Goal: Task Accomplishment & Management: Complete application form

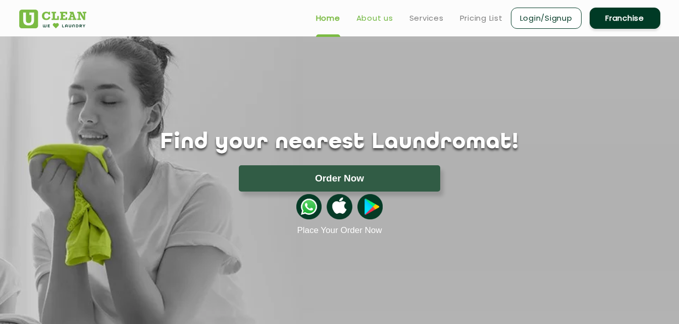
drag, startPoint x: 624, startPoint y: 19, endPoint x: 376, endPoint y: 18, distance: 248.9
click at [624, 19] on link "Franchise" at bounding box center [625, 18] width 71 height 21
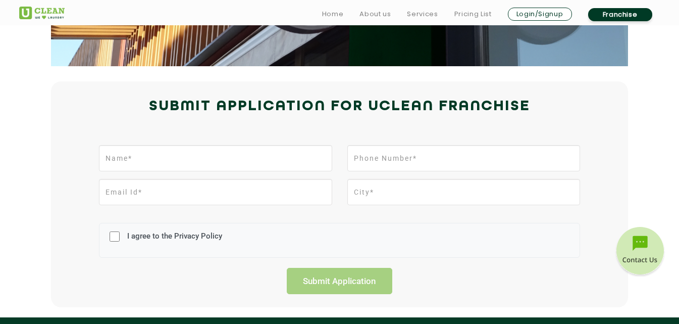
scroll to position [202, 0]
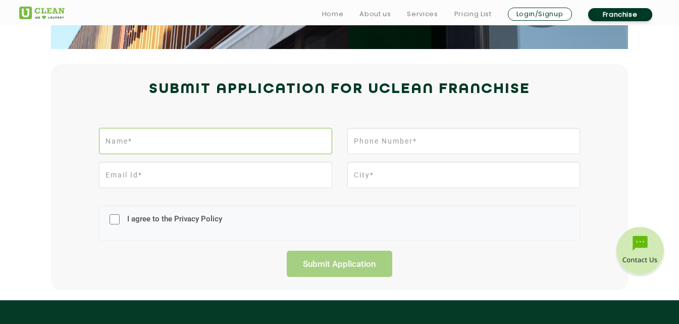
click at [281, 141] on input "text" at bounding box center [215, 141] width 233 height 26
type input "Younus Broachwala"
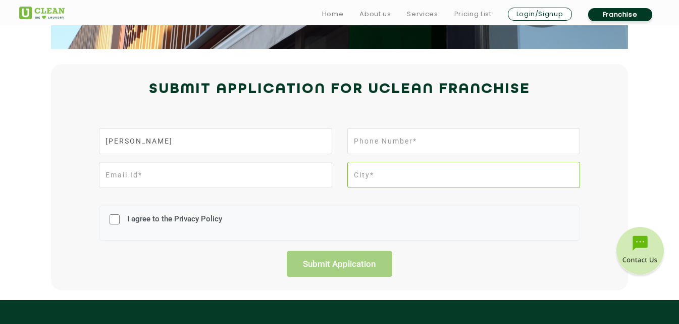
type input "Pune"
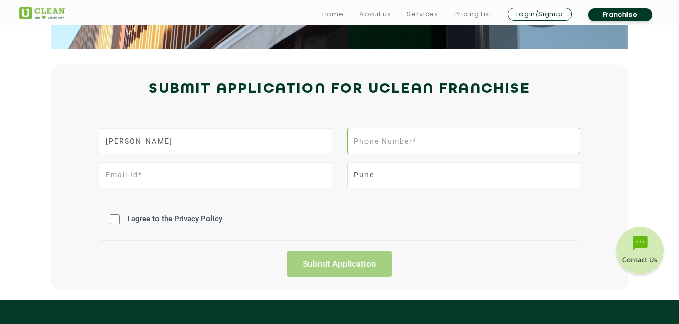
click at [461, 140] on input "tel" at bounding box center [463, 141] width 233 height 26
type input "9881389715"
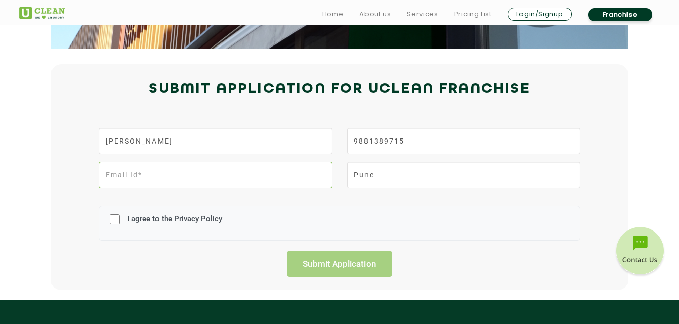
type input "younus.broach@gmail.com"
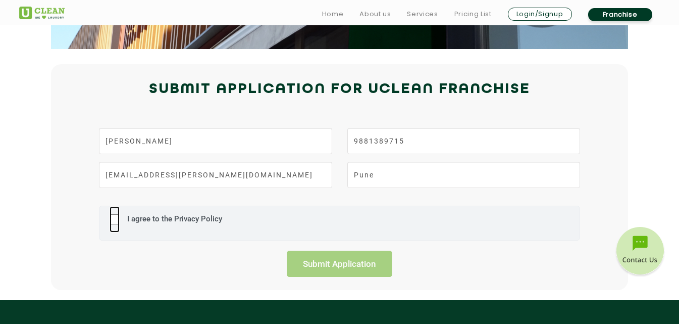
click at [116, 220] on input "I agree to the Privacy Policy" at bounding box center [115, 219] width 10 height 26
checkbox input "true"
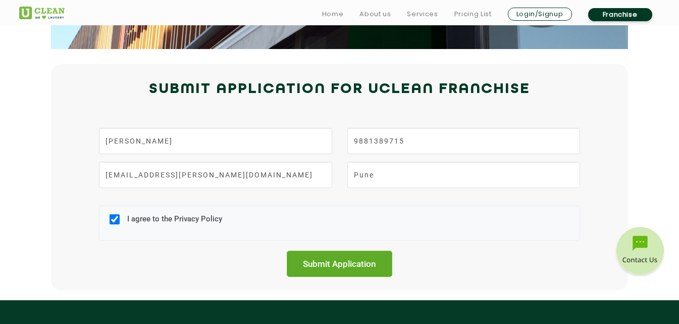
click at [347, 263] on input "Submit Application" at bounding box center [340, 263] width 106 height 26
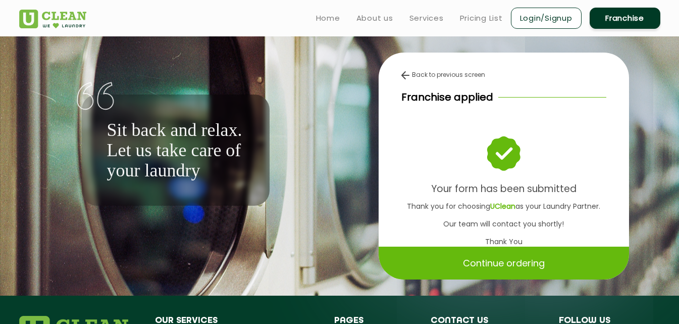
click at [507, 263] on p "Continue ordering" at bounding box center [504, 263] width 82 height 18
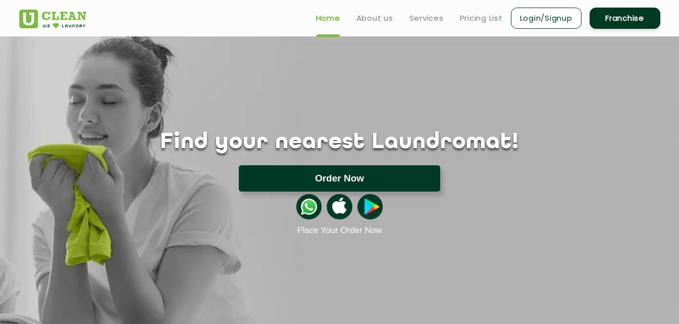
click at [339, 169] on button "Order Now" at bounding box center [339, 178] width 201 height 26
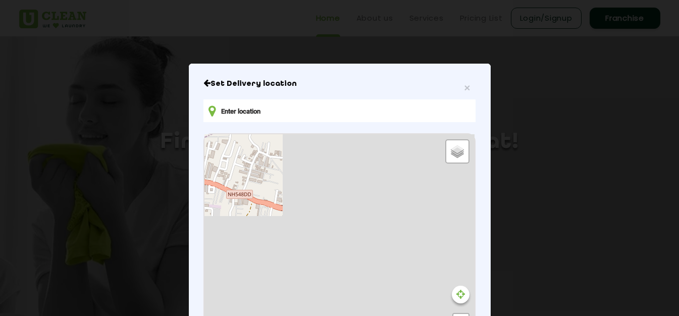
type input "[STREET_ADDRESS]"
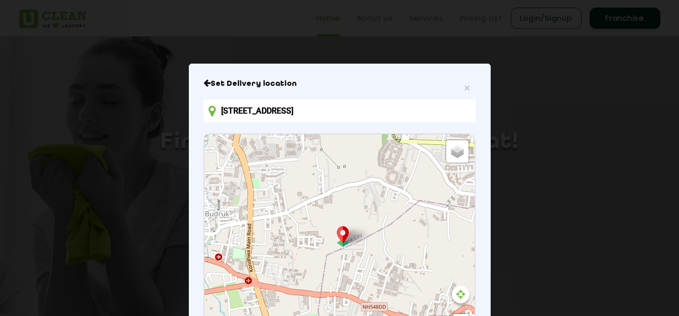
scroll to position [50, 0]
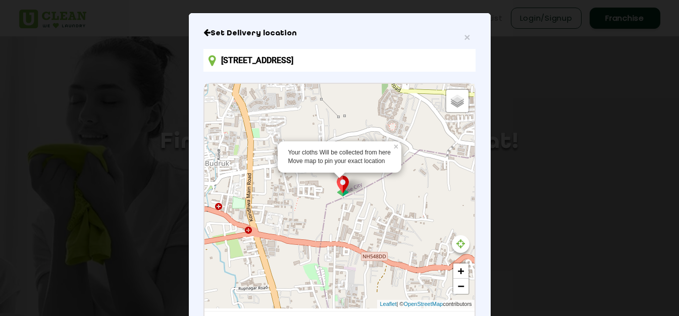
click at [340, 184] on img at bounding box center [342, 186] width 19 height 21
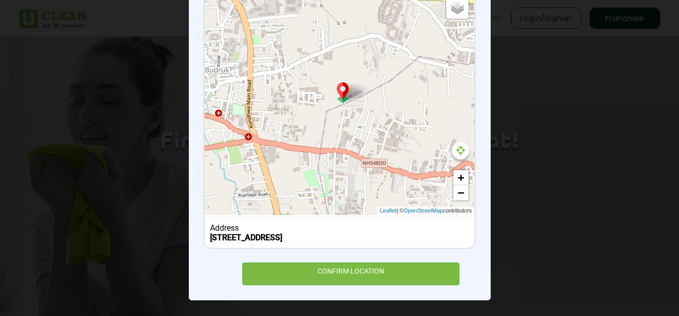
scroll to position [135, 0]
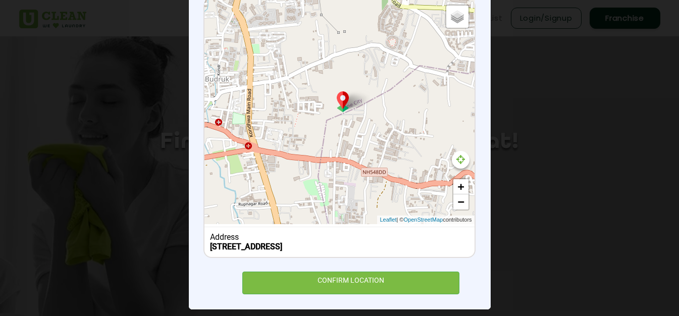
click at [246, 140] on div "Default Satellite + − Leaflet | © OpenStreetMap contributors" at bounding box center [339, 111] width 270 height 225
click at [245, 150] on div "Default Satellite + − Leaflet | © OpenStreetMap contributors" at bounding box center [339, 111] width 270 height 225
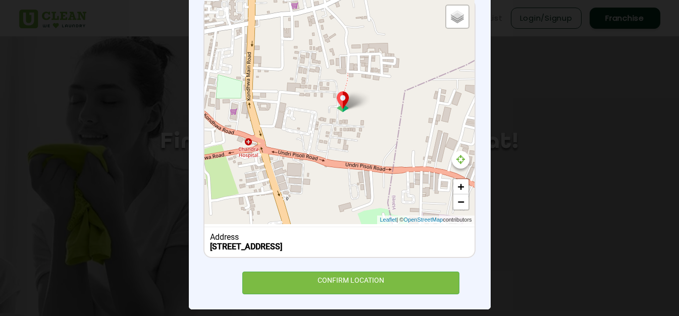
click at [255, 155] on div "Default Satellite + − Leaflet | © OpenStreetMap contributors" at bounding box center [339, 111] width 270 height 225
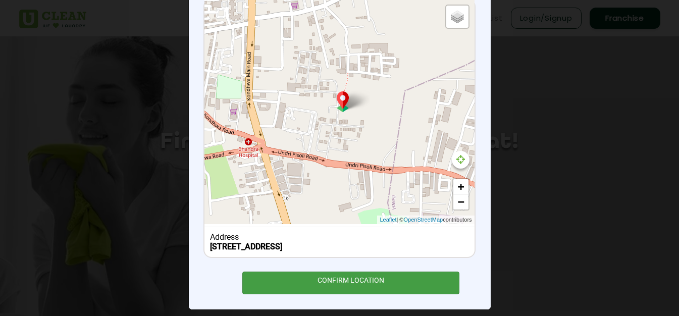
click at [324, 281] on div "CONFIRM LOCATION" at bounding box center [351, 283] width 218 height 23
